Goal: Information Seeking & Learning: Learn about a topic

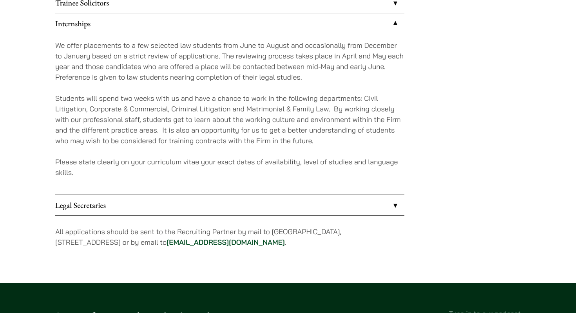
scroll to position [732, 0]
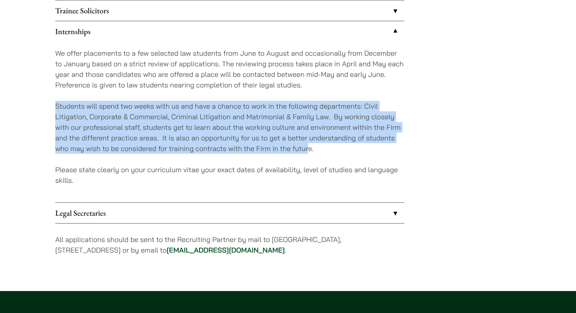
drag, startPoint x: 55, startPoint y: 100, endPoint x: 310, endPoint y: 154, distance: 260.9
click at [310, 154] on div "We offer placements to a few selected law students from June to August and occa…" at bounding box center [229, 122] width 349 height 161
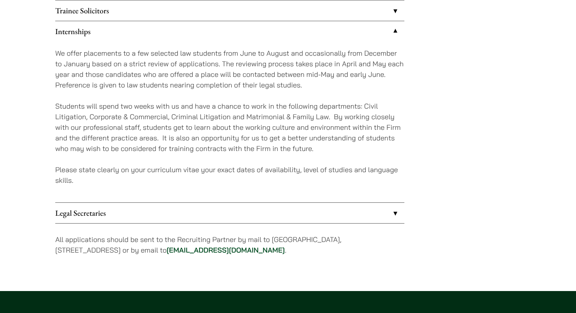
drag, startPoint x: 316, startPoint y: 154, endPoint x: 53, endPoint y: 97, distance: 269.5
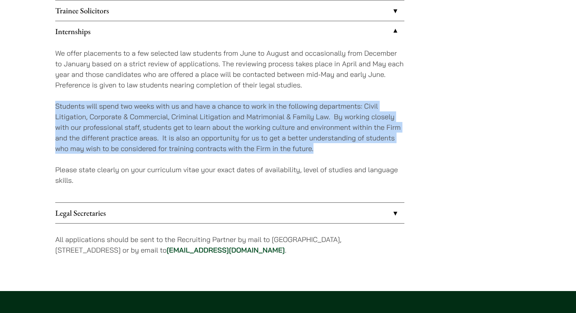
drag, startPoint x: 56, startPoint y: 105, endPoint x: 324, endPoint y: 154, distance: 272.9
click at [324, 154] on p "Students will spend two weeks with us and have a chance to work in the followin…" at bounding box center [229, 127] width 349 height 53
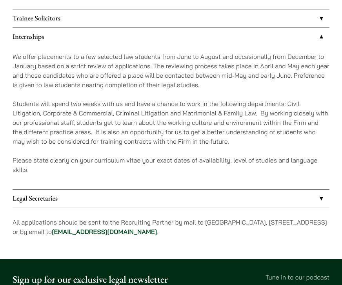
scroll to position [571, 0]
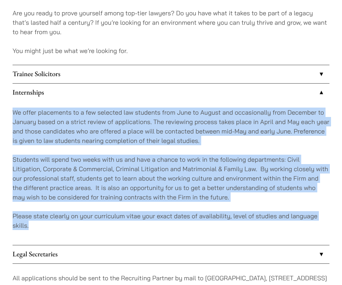
drag, startPoint x: 14, startPoint y: 105, endPoint x: 72, endPoint y: 223, distance: 131.3
click at [72, 223] on div "We offer placements to a few selected law students from June to August and occa…" at bounding box center [171, 173] width 317 height 143
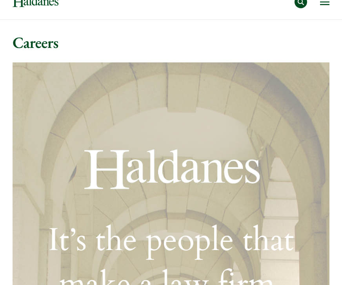
scroll to position [0, 0]
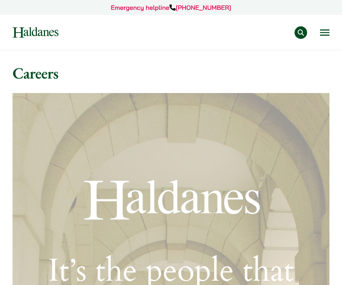
click at [325, 29] on button "Open menu" at bounding box center [324, 32] width 9 height 6
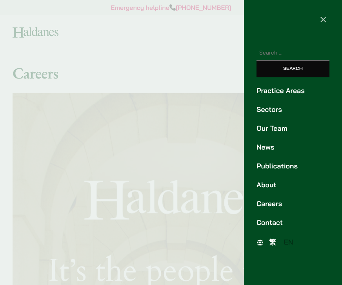
click at [285, 93] on link "Practice Areas" at bounding box center [292, 90] width 73 height 11
click at [114, 85] on div at bounding box center [171, 142] width 342 height 285
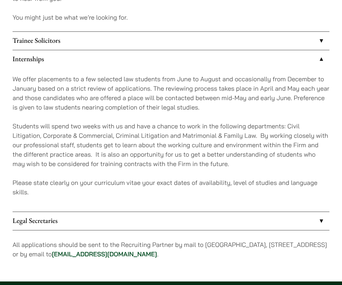
scroll to position [606, 0]
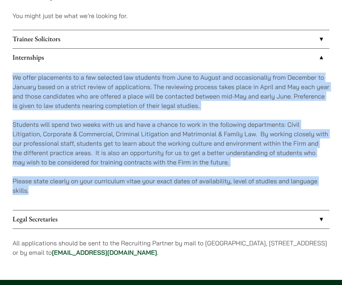
drag, startPoint x: 73, startPoint y: 191, endPoint x: 11, endPoint y: 71, distance: 135.5
drag, startPoint x: 10, startPoint y: 78, endPoint x: 65, endPoint y: 192, distance: 127.5
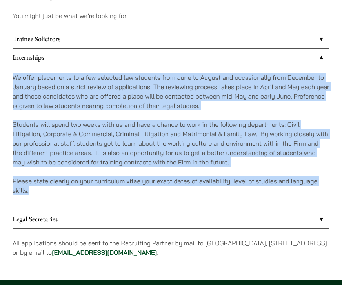
click at [65, 192] on p "Please state clearly on your curriculum vitae your exact dates of availability,…" at bounding box center [171, 185] width 317 height 19
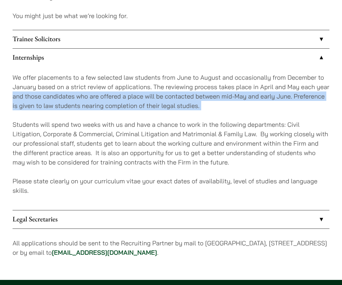
drag, startPoint x: 13, startPoint y: 96, endPoint x: 234, endPoint y: 115, distance: 222.7
click at [234, 115] on div "We offer placements to a few selected law students from June to August and occa…" at bounding box center [171, 138] width 317 height 143
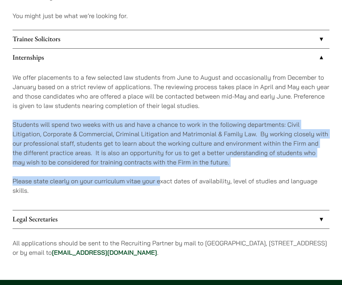
drag, startPoint x: 11, startPoint y: 128, endPoint x: 158, endPoint y: 183, distance: 157.1
click at [158, 183] on p "Please state clearly on your curriculum vitae your exact dates of availability,…" at bounding box center [171, 185] width 317 height 19
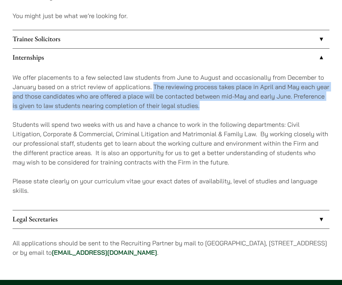
drag, startPoint x: 216, startPoint y: 109, endPoint x: 154, endPoint y: 85, distance: 66.6
click at [154, 85] on p "We offer placements to a few selected law students from June to August and occa…" at bounding box center [171, 92] width 317 height 38
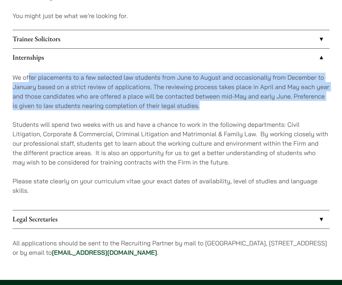
drag, startPoint x: 209, startPoint y: 108, endPoint x: 29, endPoint y: 77, distance: 183.0
click at [29, 77] on p "We offer placements to a few selected law students from June to August and occa…" at bounding box center [171, 92] width 317 height 38
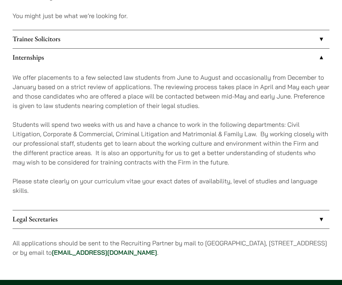
click at [129, 106] on p "We offer placements to a few selected law students from June to August and occa…" at bounding box center [171, 92] width 317 height 38
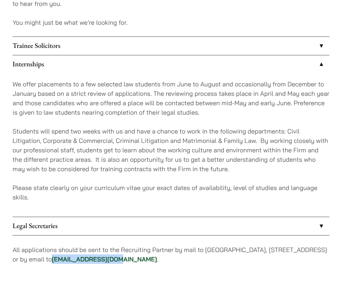
drag, startPoint x: 196, startPoint y: 260, endPoint x: 132, endPoint y: 259, distance: 63.9
click at [132, 259] on p "All applications should be sent to the Recruiting Partner by mail to 7th Floor,…" at bounding box center [171, 254] width 317 height 19
copy link "[EMAIL_ADDRESS][DOMAIN_NAME]"
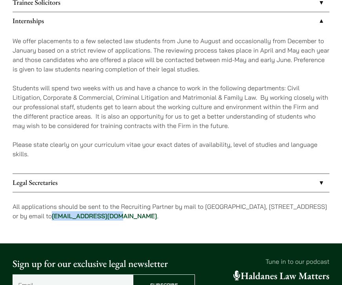
scroll to position [641, 0]
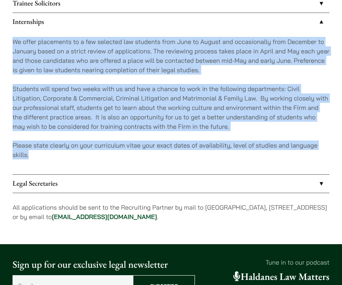
drag, startPoint x: 148, startPoint y: 152, endPoint x: 10, endPoint y: 41, distance: 176.7
drag, startPoint x: 11, startPoint y: 36, endPoint x: 76, endPoint y: 162, distance: 141.8
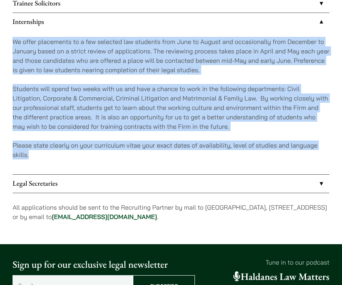
click at [76, 162] on div "We offer placements to a few selected law students from June to August and occa…" at bounding box center [171, 102] width 317 height 143
drag, startPoint x: 91, startPoint y: 162, endPoint x: 13, endPoint y: 44, distance: 141.3
click at [13, 44] on div "We offer placements to a few selected law students from June to August and occa…" at bounding box center [171, 102] width 317 height 143
click at [13, 44] on p "We offer placements to a few selected law students from June to August and occa…" at bounding box center [171, 56] width 317 height 38
drag, startPoint x: 13, startPoint y: 35, endPoint x: 75, endPoint y: 168, distance: 146.6
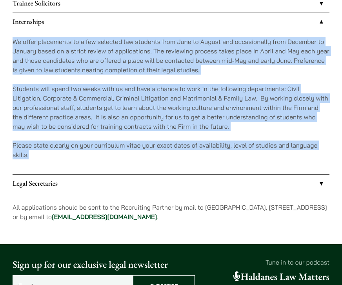
click at [76, 169] on div "We offer placements to a few selected law students from June to August and occa…" at bounding box center [171, 102] width 317 height 143
click at [75, 168] on div "We offer placements to a few selected law students from June to August and occa…" at bounding box center [171, 102] width 317 height 143
drag, startPoint x: 90, startPoint y: 168, endPoint x: 8, endPoint y: 26, distance: 163.7
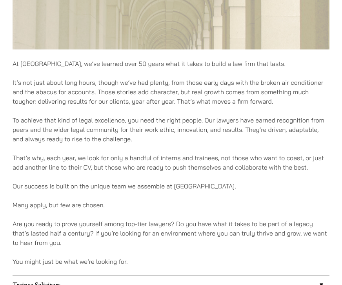
scroll to position [388, 0]
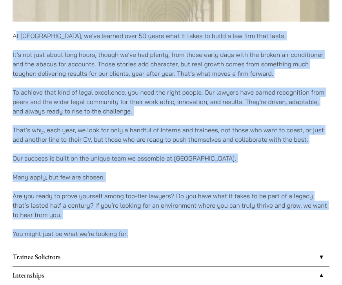
drag, startPoint x: 15, startPoint y: 35, endPoint x: 138, endPoint y: 230, distance: 230.0
click at [138, 230] on div "At Haldanes, we’ve learned over 50 years what it takes to build a law firm that…" at bounding box center [171, 94] width 317 height 779
click at [138, 230] on p "You might just be what we’re looking for." at bounding box center [171, 233] width 317 height 9
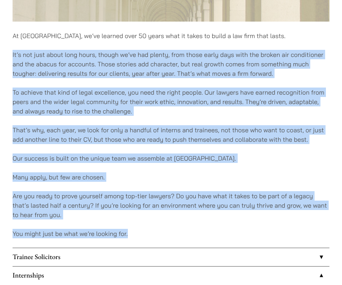
drag, startPoint x: 143, startPoint y: 230, endPoint x: 38, endPoint y: 41, distance: 216.2
click at [38, 41] on div "At Haldanes, we’ve learned over 50 years what it takes to build a law firm that…" at bounding box center [171, 94] width 317 height 779
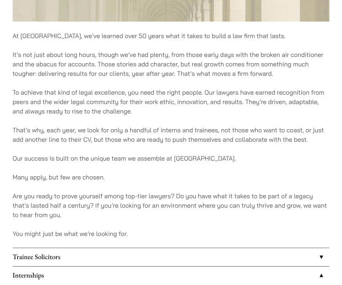
click at [70, 99] on p "To achieve that kind of legal excellence, you need the right people. Our lawyer…" at bounding box center [171, 101] width 317 height 28
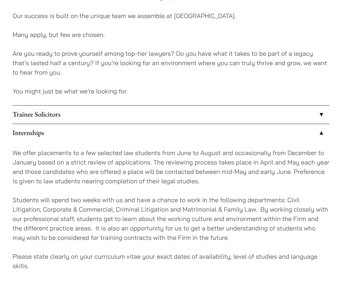
scroll to position [602, 0]
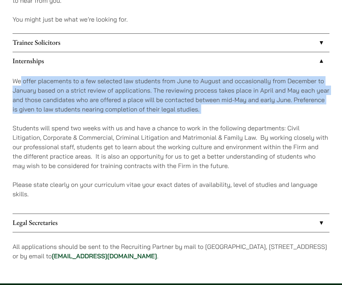
drag, startPoint x: 202, startPoint y: 118, endPoint x: 21, endPoint y: 77, distance: 185.8
click at [21, 77] on div "We offer placements to a few selected law students from June to August and occa…" at bounding box center [171, 141] width 317 height 143
click at [21, 77] on p "We offer placements to a few selected law students from June to August and occa…" at bounding box center [171, 95] width 317 height 38
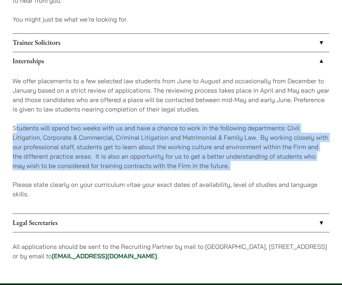
drag, startPoint x: 16, startPoint y: 127, endPoint x: 234, endPoint y: 175, distance: 223.1
click at [234, 175] on div "We offer placements to a few selected law students from June to August and occa…" at bounding box center [171, 141] width 317 height 143
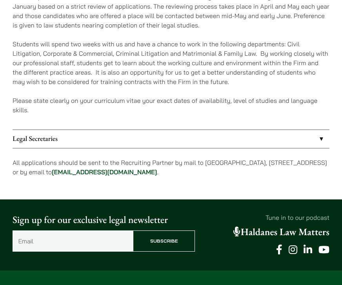
scroll to position [687, 0]
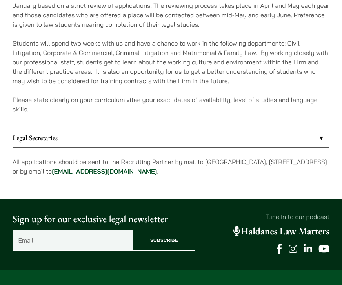
click at [233, 145] on link "Legal Secretaries" at bounding box center [171, 138] width 317 height 18
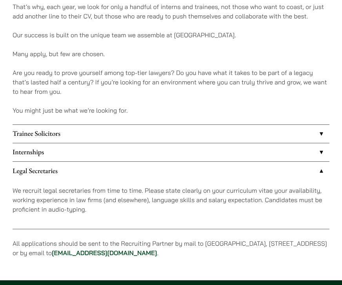
scroll to position [512, 0]
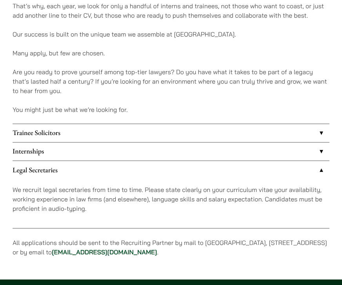
click at [233, 141] on link "Trainee Solicitors" at bounding box center [171, 133] width 317 height 18
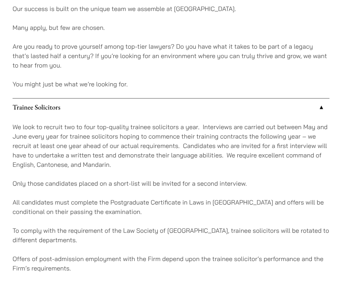
scroll to position [544, 0]
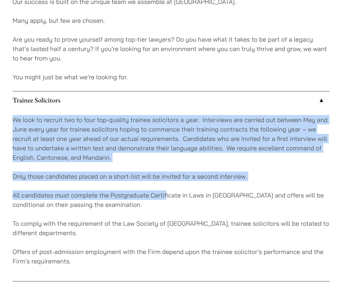
drag, startPoint x: 11, startPoint y: 117, endPoint x: 166, endPoint y: 191, distance: 171.5
click at [166, 191] on p "All candidates must complete the Postgraduate Certificate in Laws in [GEOGRAPHI…" at bounding box center [171, 199] width 317 height 19
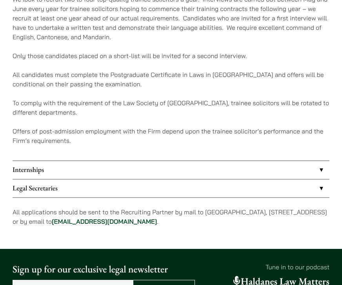
scroll to position [737, 0]
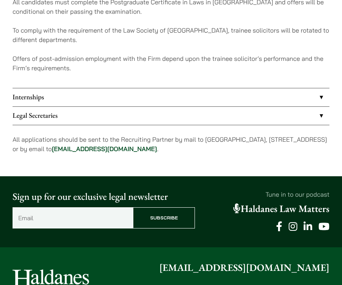
click at [152, 99] on link "Internships" at bounding box center [171, 97] width 317 height 18
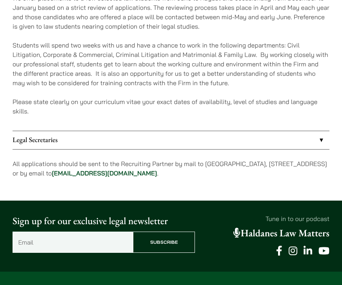
scroll to position [663, 0]
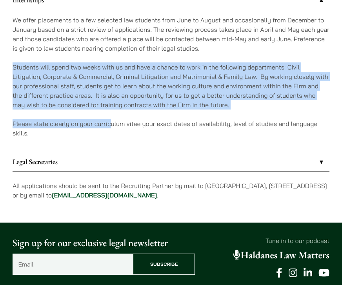
drag, startPoint x: 109, startPoint y: 127, endPoint x: 8, endPoint y: 62, distance: 120.7
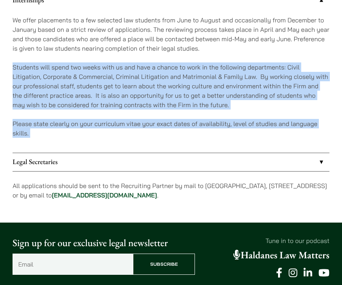
drag, startPoint x: 8, startPoint y: 62, endPoint x: 51, endPoint y: 142, distance: 90.8
click at [51, 142] on div "We offer placements to a few selected law students from June to August and occa…" at bounding box center [171, 80] width 317 height 143
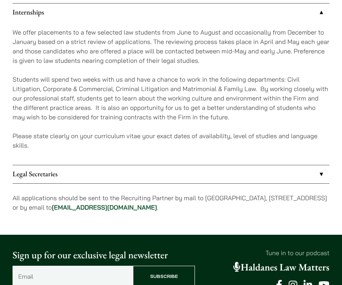
scroll to position [650, 0]
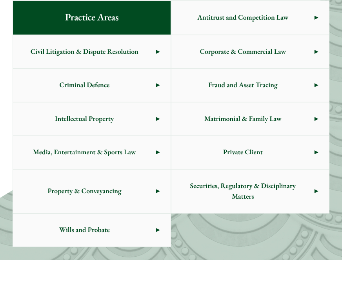
scroll to position [338, 0]
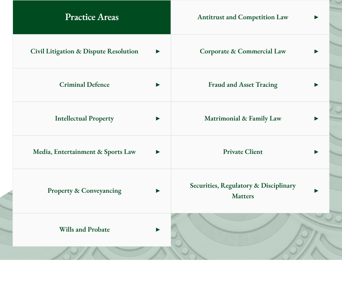
click at [151, 48] on span "Civil Litigation & Dispute Resolution" at bounding box center [84, 51] width 143 height 33
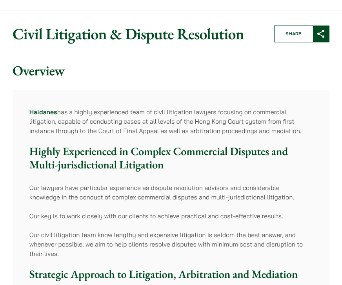
scroll to position [107, 0]
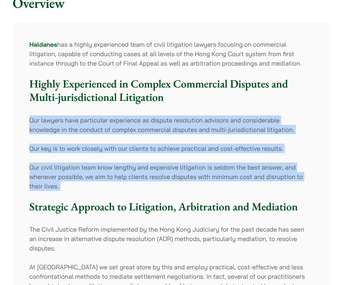
drag, startPoint x: 31, startPoint y: 116, endPoint x: 91, endPoint y: 193, distance: 98.3
click at [91, 193] on div "Haldanes has a highly experienced team of civil litigation lawyers focusing on …" at bounding box center [171, 282] width 317 height 519
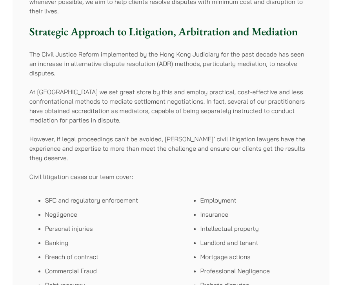
scroll to position [284, 0]
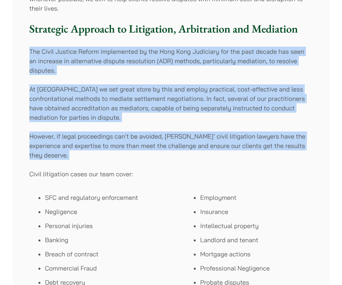
drag, startPoint x: 138, startPoint y: 162, endPoint x: 29, endPoint y: 53, distance: 154.1
click at [29, 53] on div "Haldanes has a highly experienced team of civil litigation lawyers focusing on …" at bounding box center [171, 104] width 317 height 519
click at [29, 53] on p "The Civil Justice Reform implemented by the Hong Kong Judiciary for the past de…" at bounding box center [170, 61] width 283 height 28
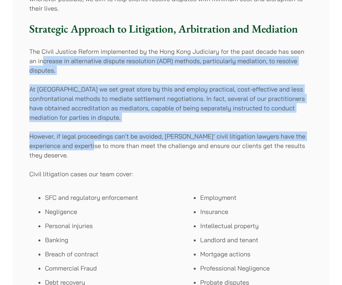
drag, startPoint x: 44, startPoint y: 58, endPoint x: 107, endPoint y: 147, distance: 109.0
click at [107, 147] on div "Haldanes has a highly experienced team of civil litigation lawyers focusing on …" at bounding box center [171, 104] width 317 height 519
click at [107, 147] on p "However, if legal proceedings can’t be avoided, Haldanes’ civil litigation lawy…" at bounding box center [170, 145] width 283 height 28
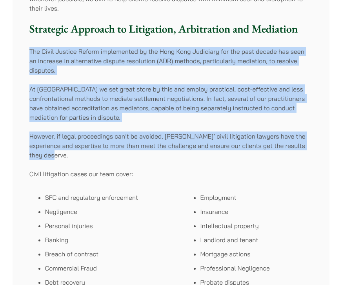
drag, startPoint x: 107, startPoint y: 155, endPoint x: 27, endPoint y: 48, distance: 134.1
click at [27, 48] on div "Haldanes has a highly experienced team of civil litigation lawyers focusing on …" at bounding box center [171, 104] width 317 height 519
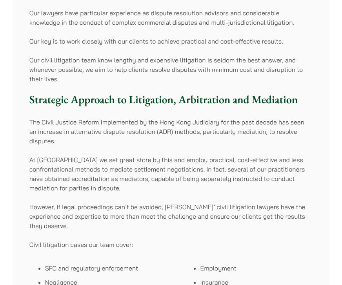
scroll to position [188, 0]
